Goal: Task Accomplishment & Management: Manage account settings

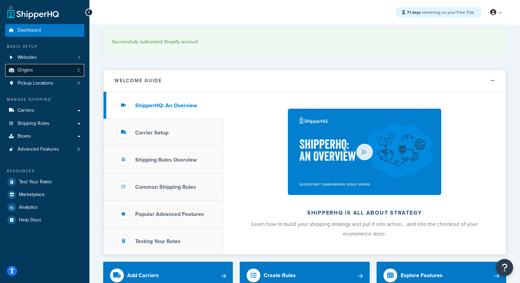
click at [39, 69] on link "Origins 2" at bounding box center [44, 70] width 79 height 13
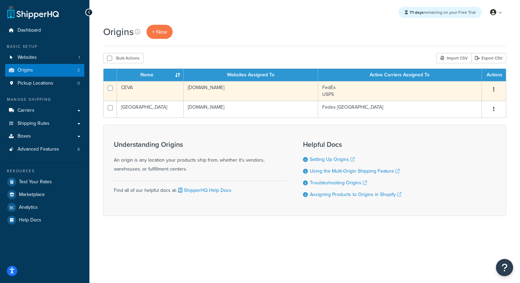
click at [494, 90] on icon "button" at bounding box center [493, 89] width 1 height 5
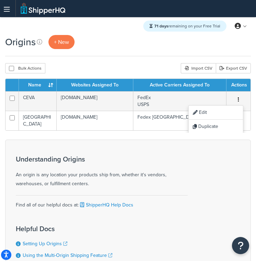
click at [131, 56] on div "Origins + New" at bounding box center [128, 45] width 246 height 21
click at [6, 10] on icon at bounding box center [7, 9] width 6 height 0
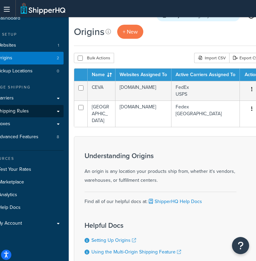
scroll to position [10, 32]
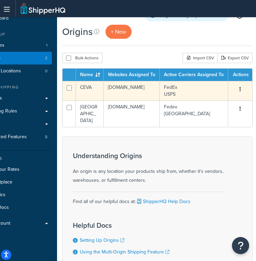
click at [240, 92] on button "button" at bounding box center [240, 89] width 10 height 11
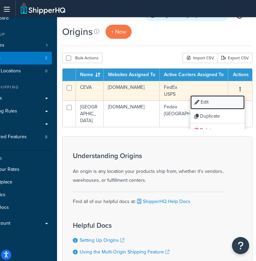
click at [215, 103] on link "Edit" at bounding box center [217, 103] width 54 height 14
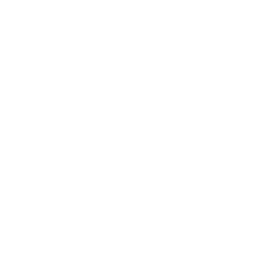
select select "14"
